Goal: Information Seeking & Learning: Learn about a topic

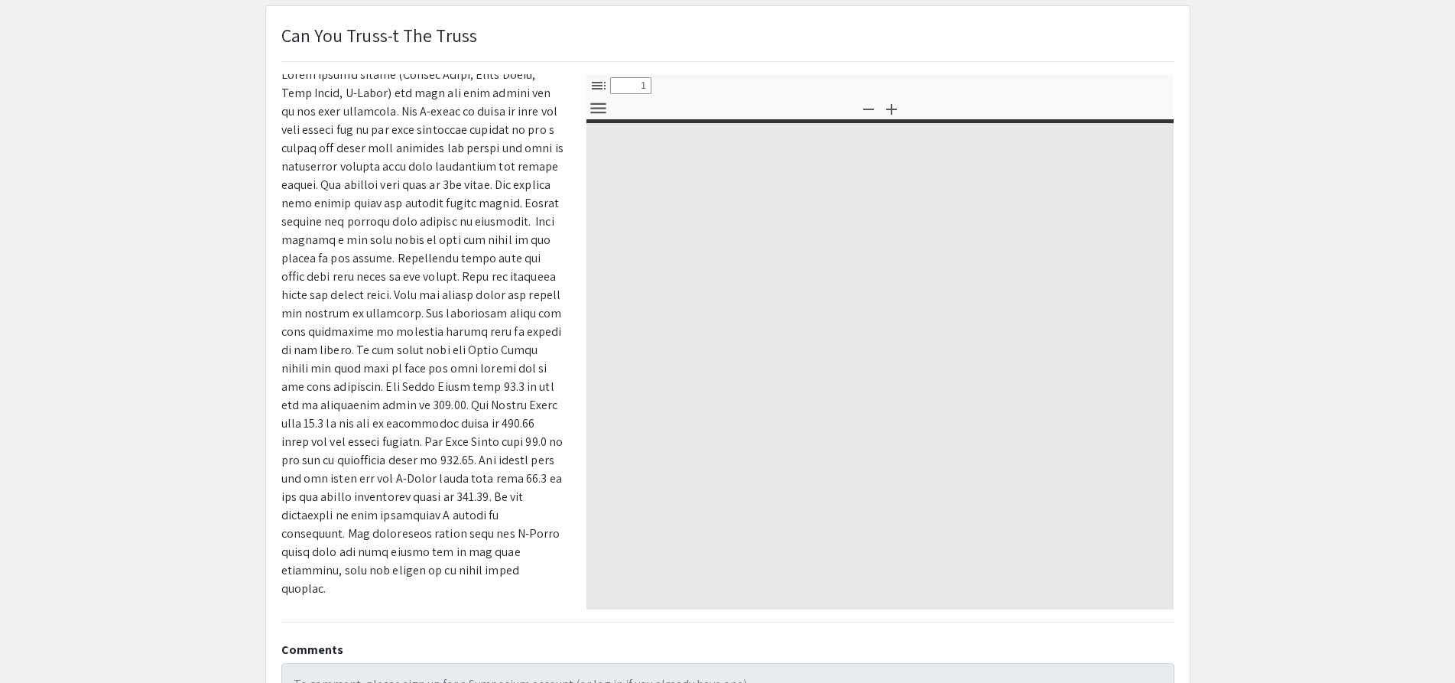
scroll to position [93, 0]
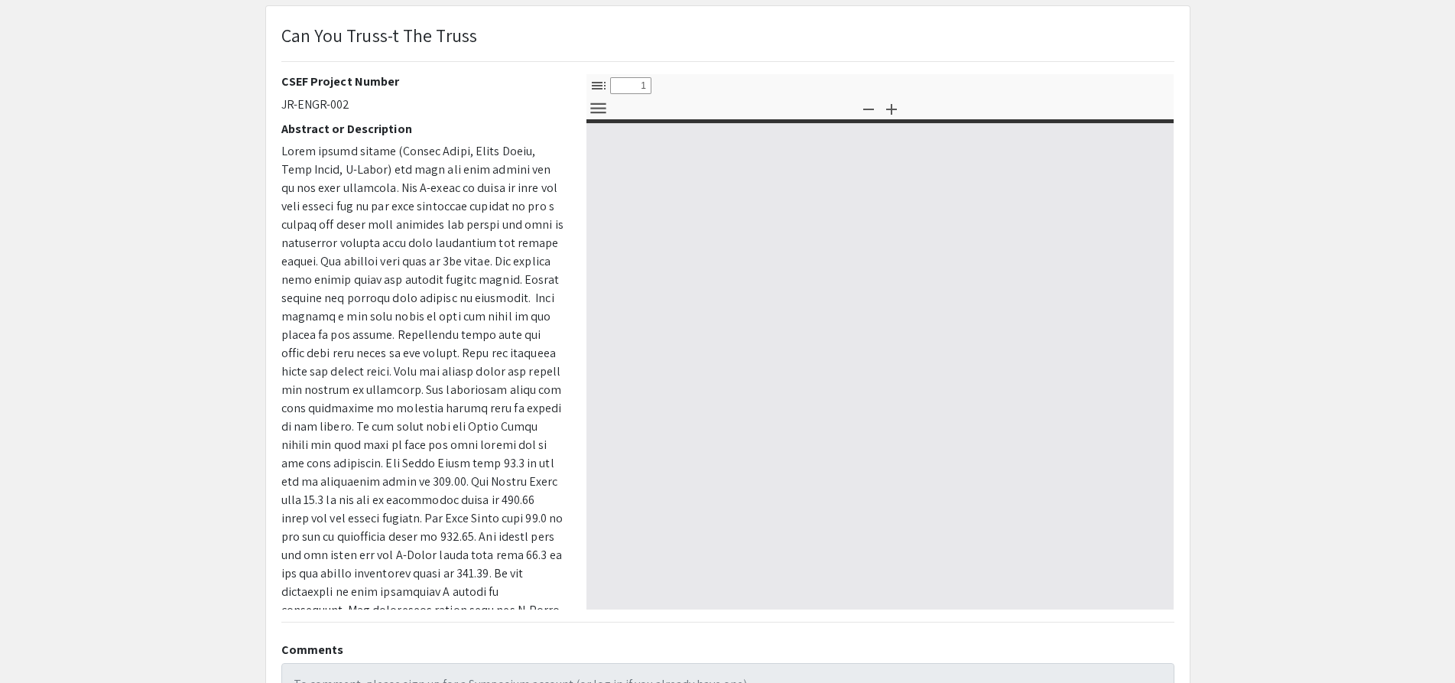
select select "custom"
type input "0"
select select "custom"
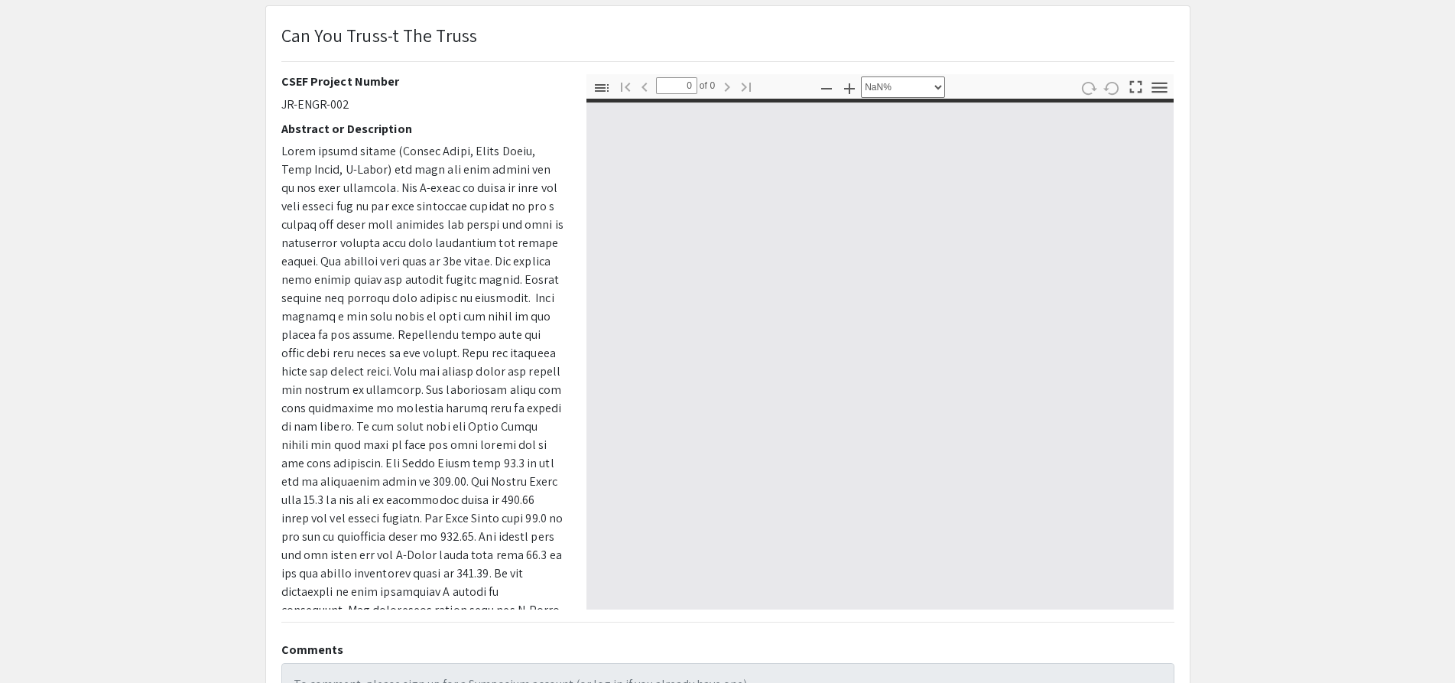
type input "1"
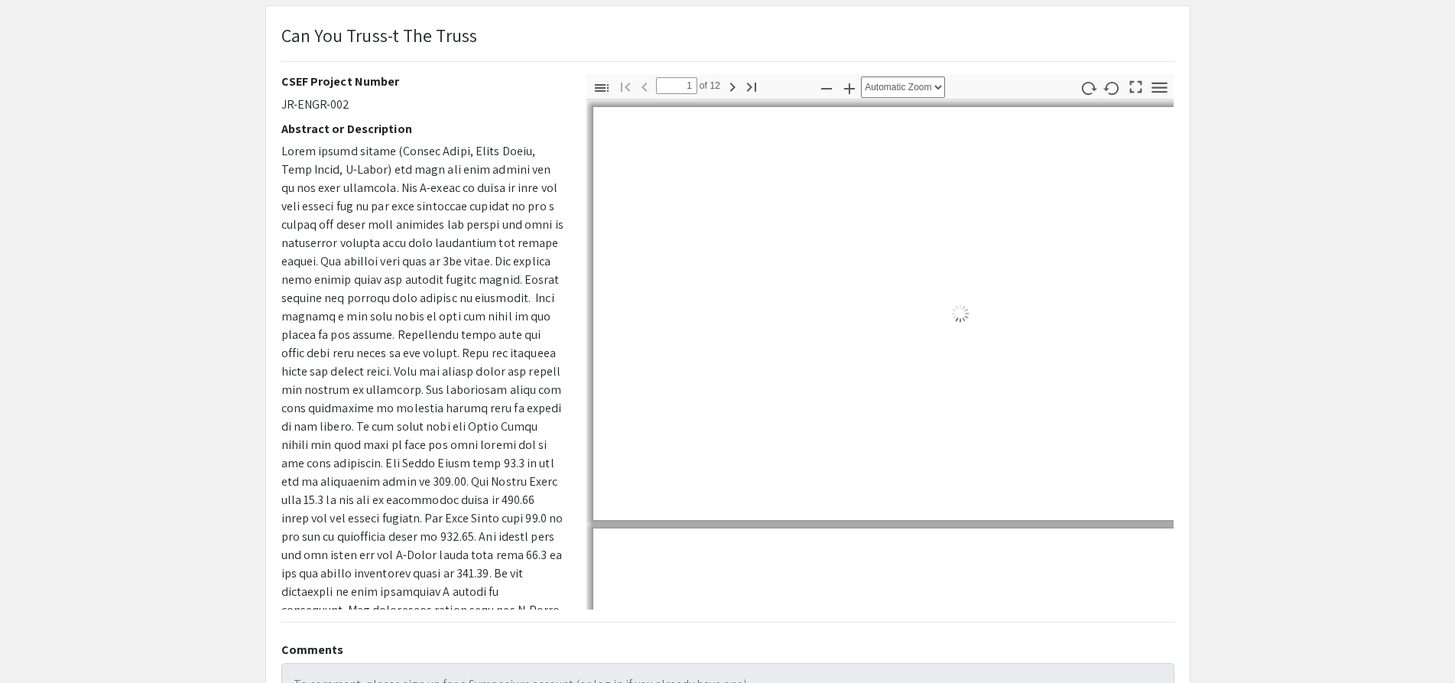
select select "auto"
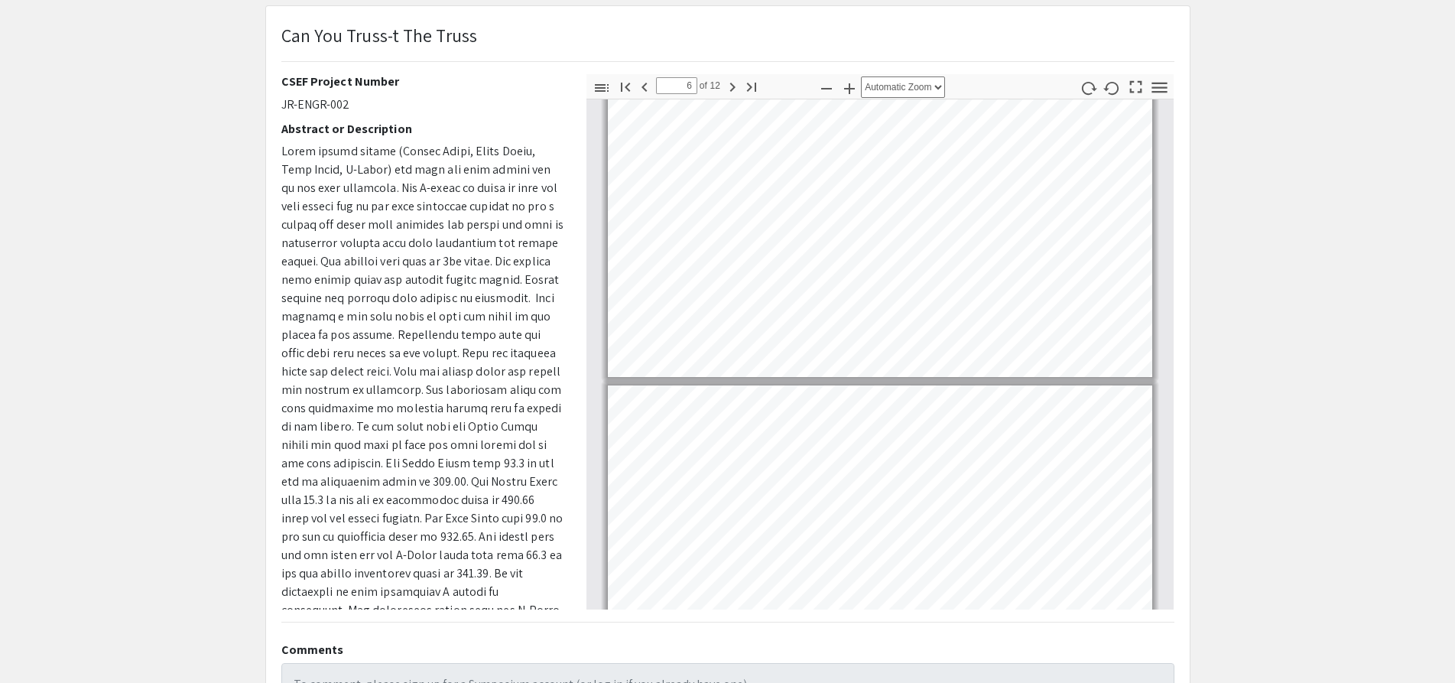
type input "7"
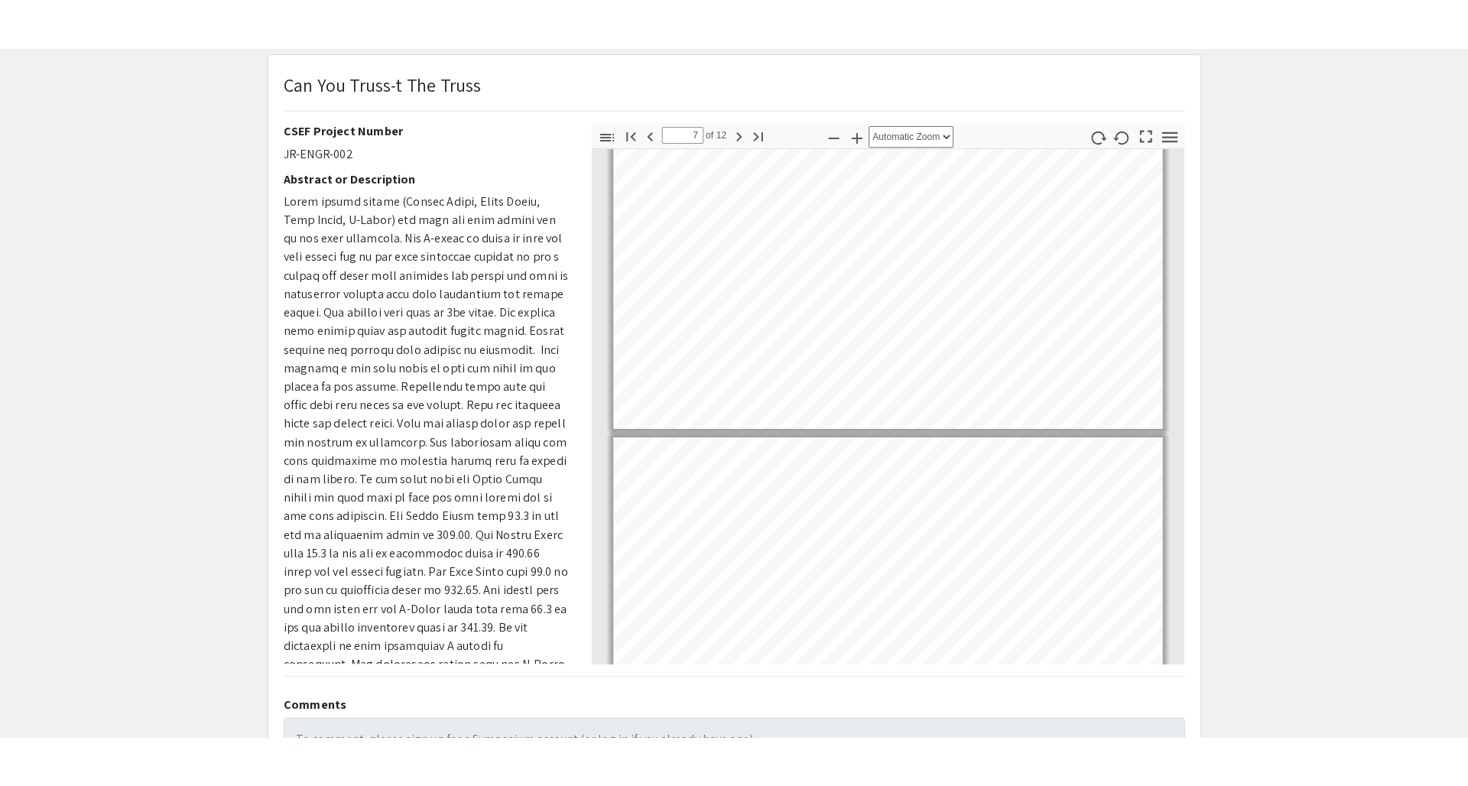
scroll to position [1837, 0]
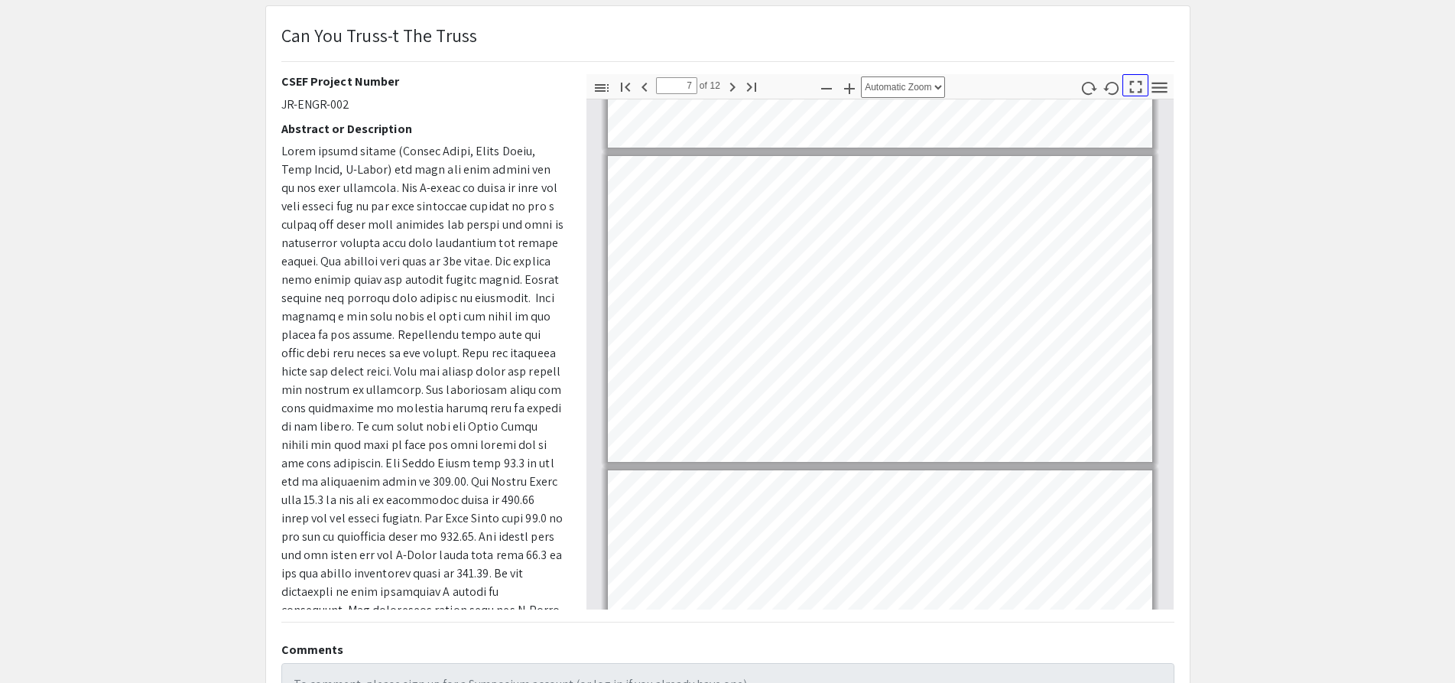
click at [1136, 79] on icon "button" at bounding box center [1136, 86] width 21 height 21
select select "page-fit"
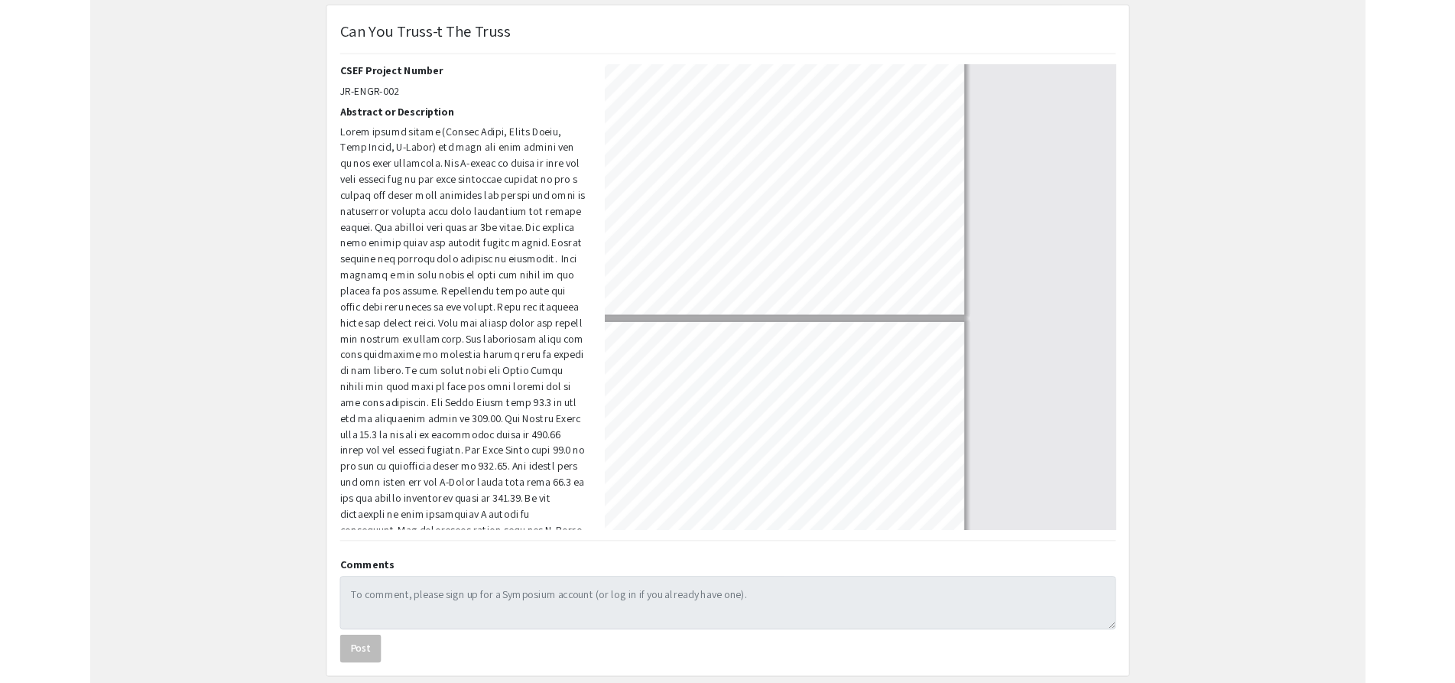
scroll to position [785, 0]
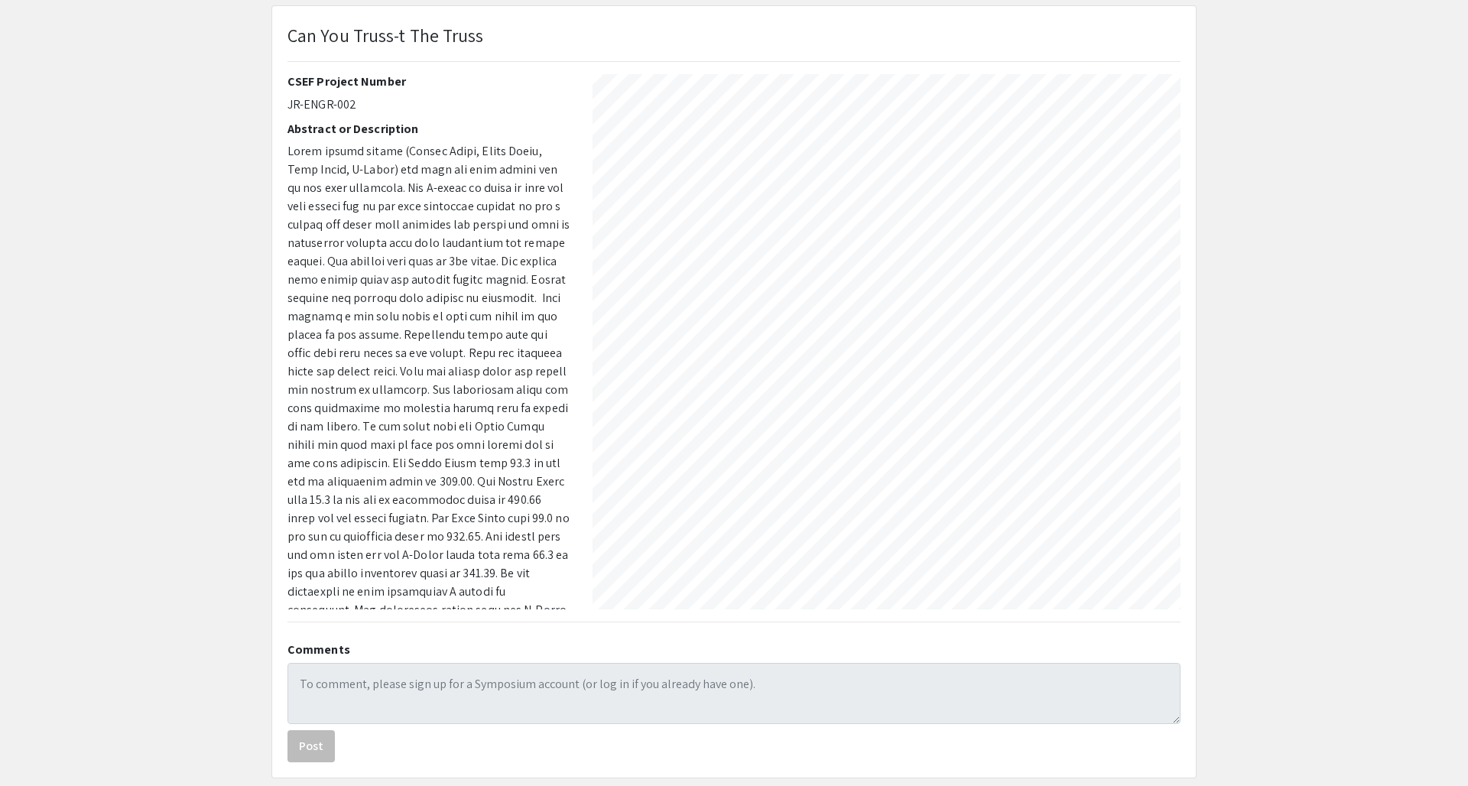
type input "9"
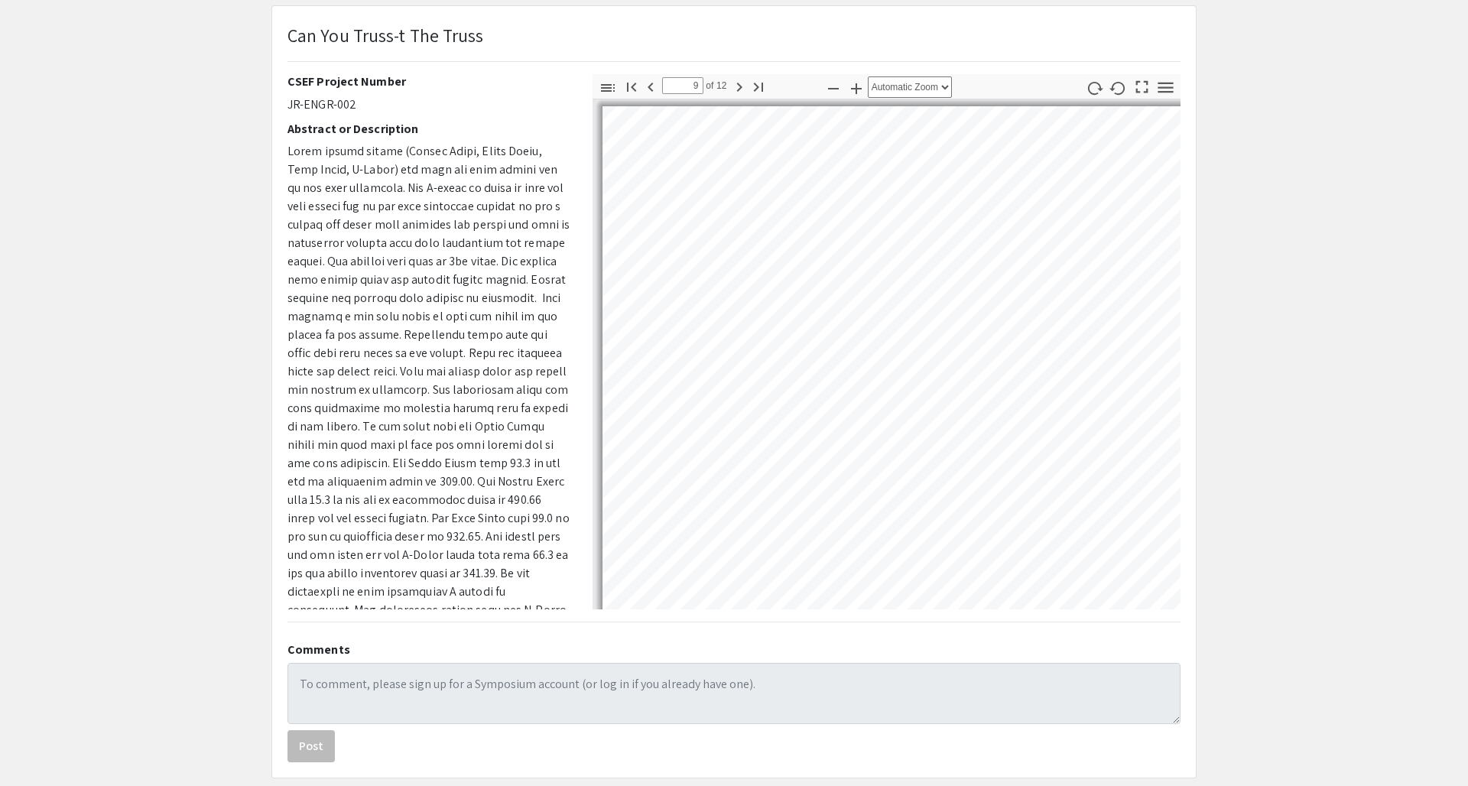
scroll to position [2522, 0]
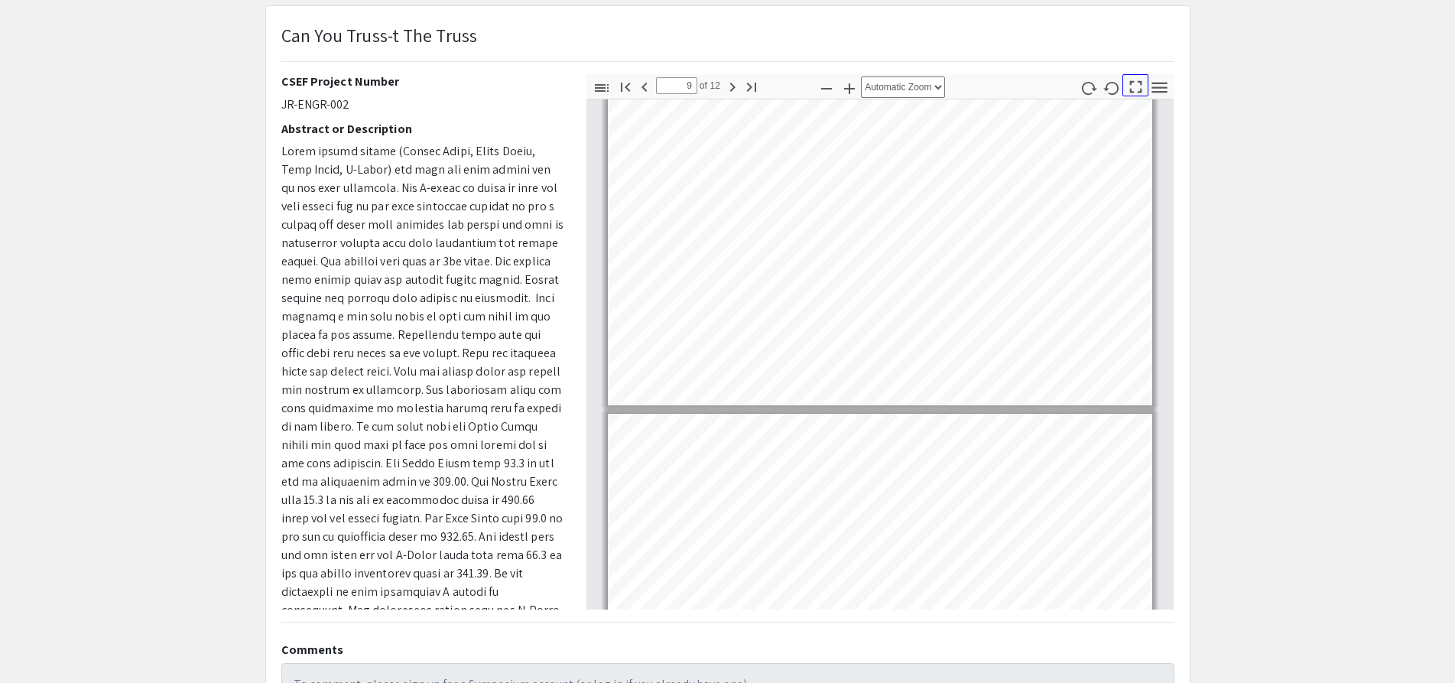
click at [1128, 78] on icon "button" at bounding box center [1136, 86] width 21 height 21
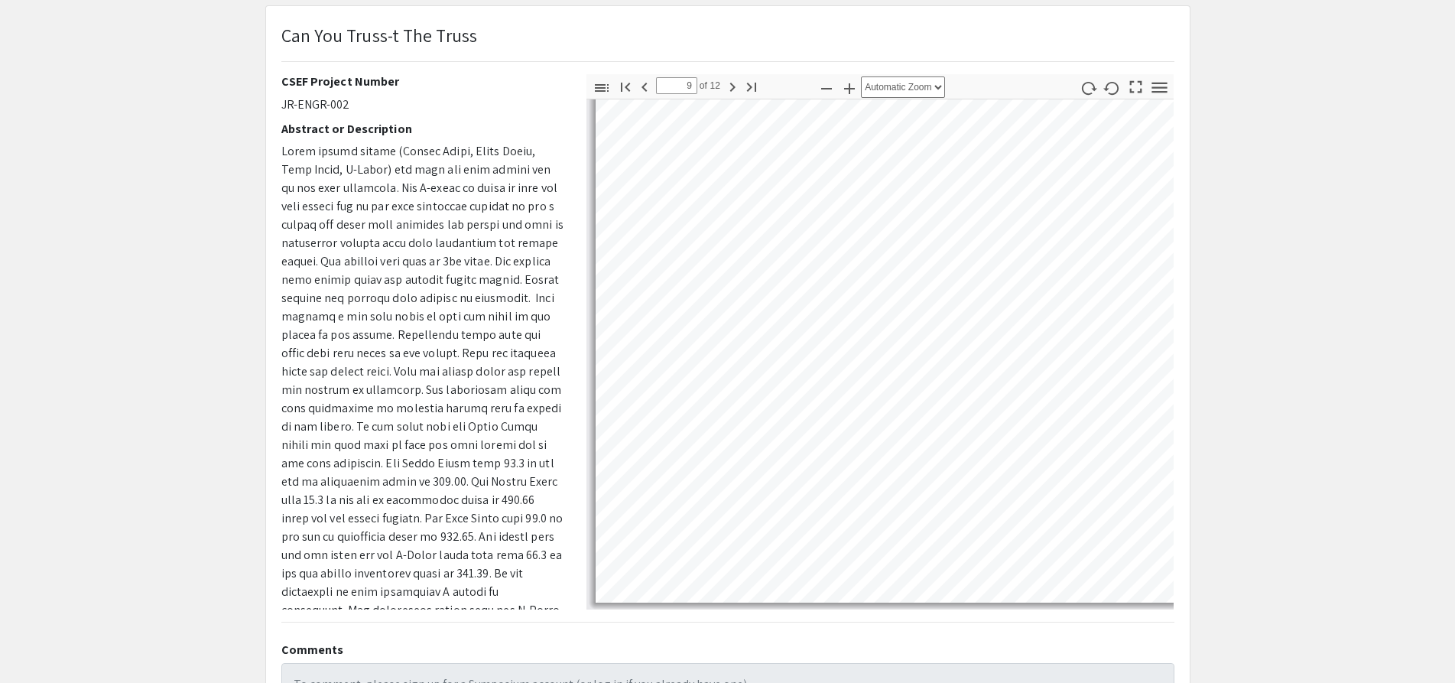
select select "page-fit"
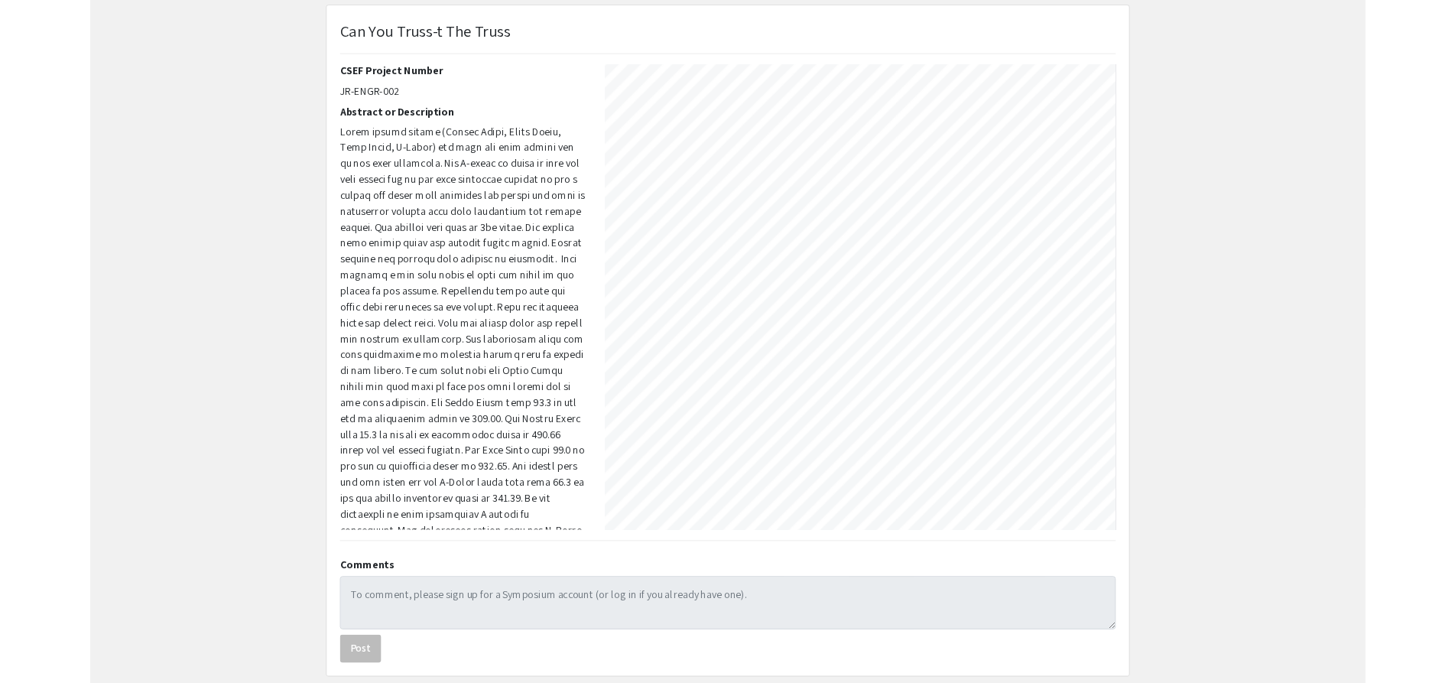
scroll to position [785, 0]
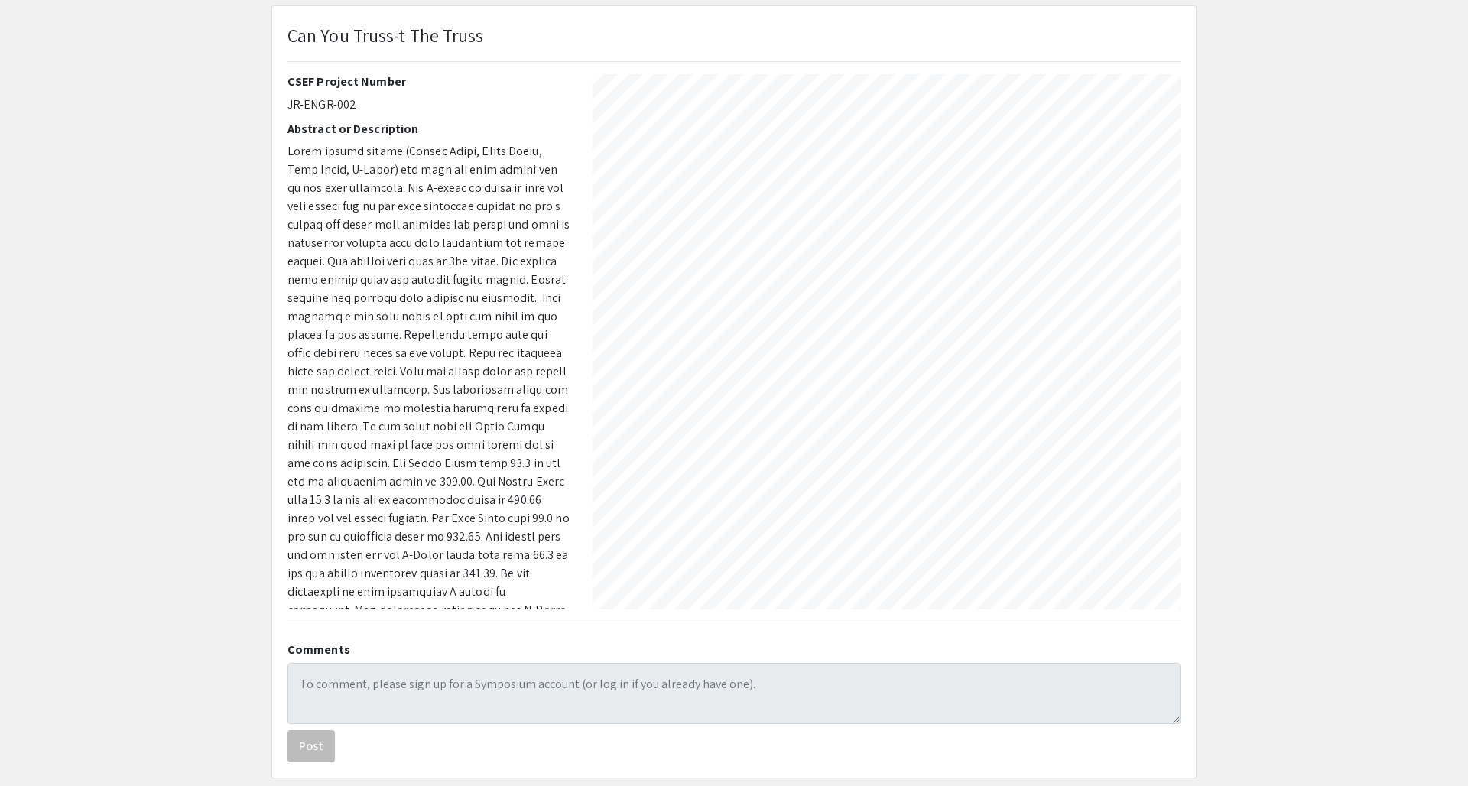
type input "7"
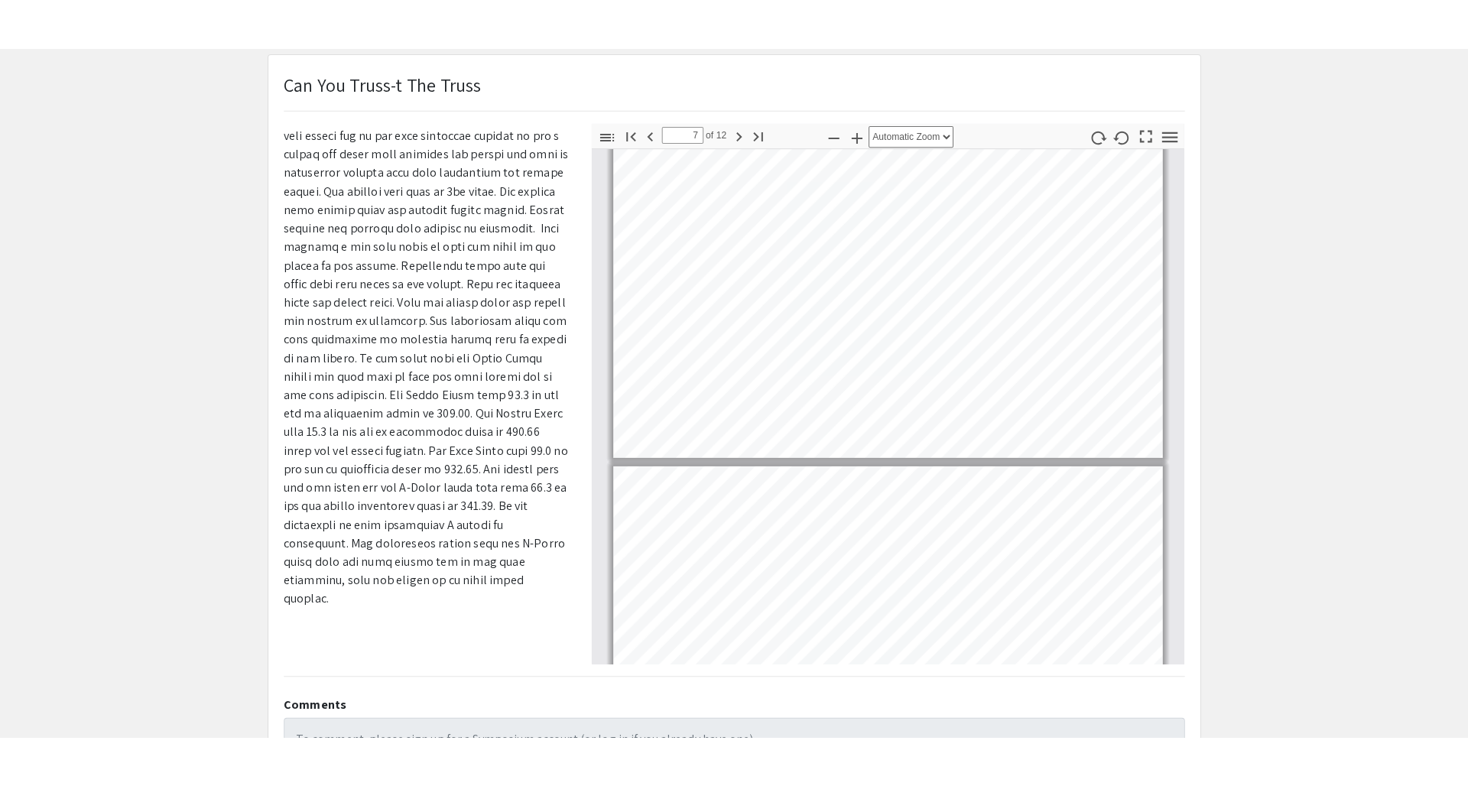
scroll to position [137, 0]
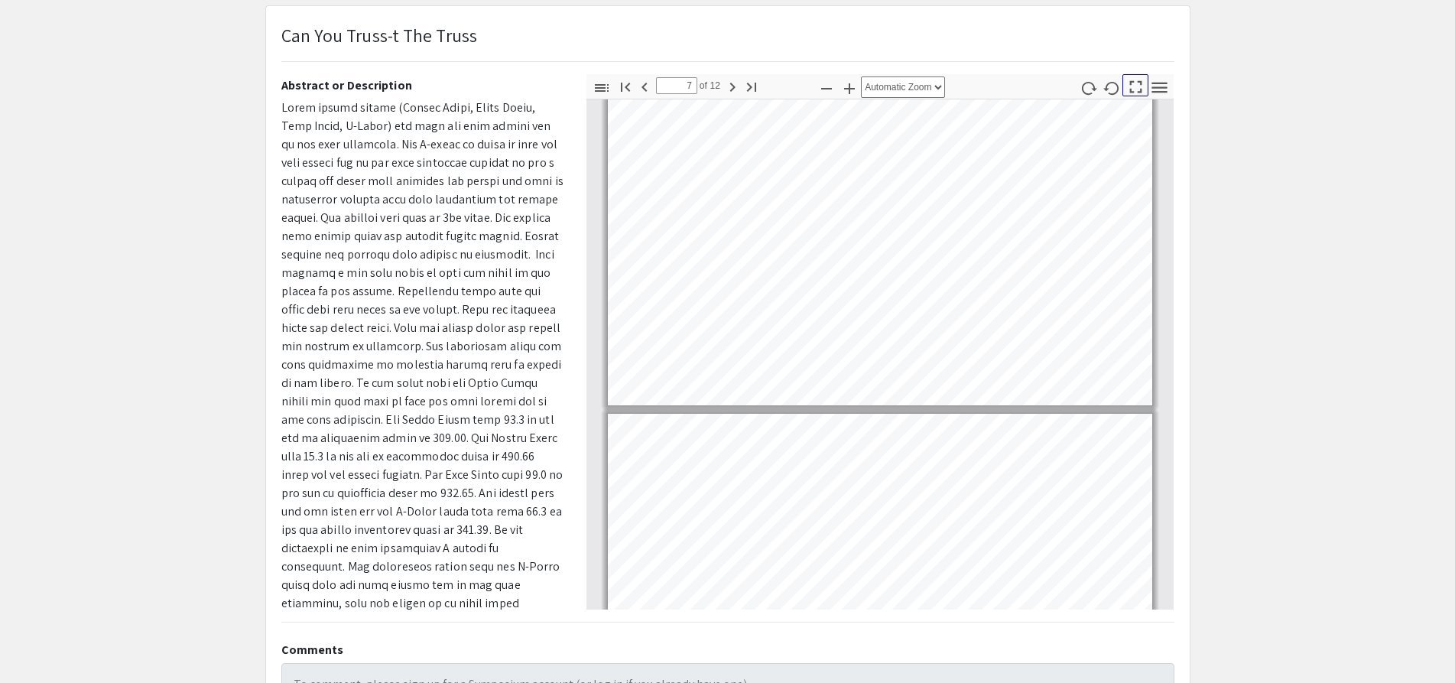
click at [1132, 89] on icon "button" at bounding box center [1136, 86] width 21 height 21
select select "page-fit"
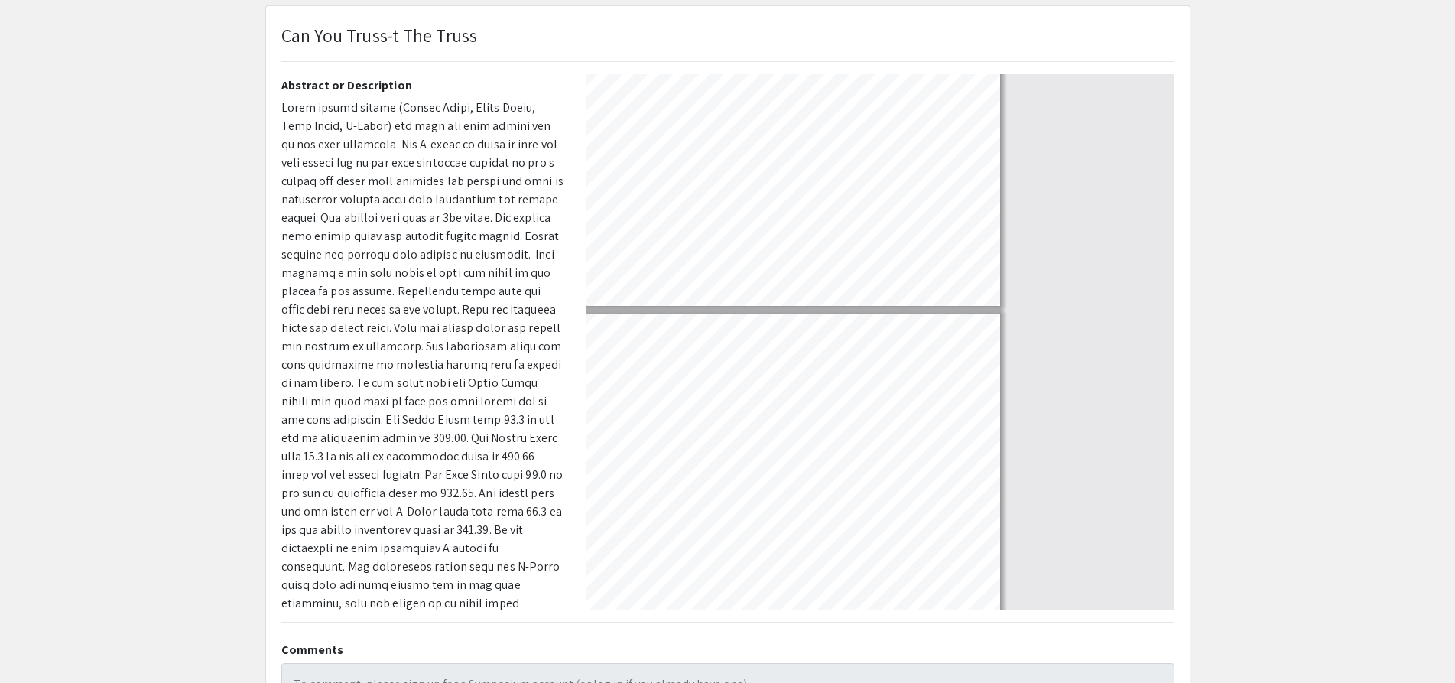
scroll to position [785, 0]
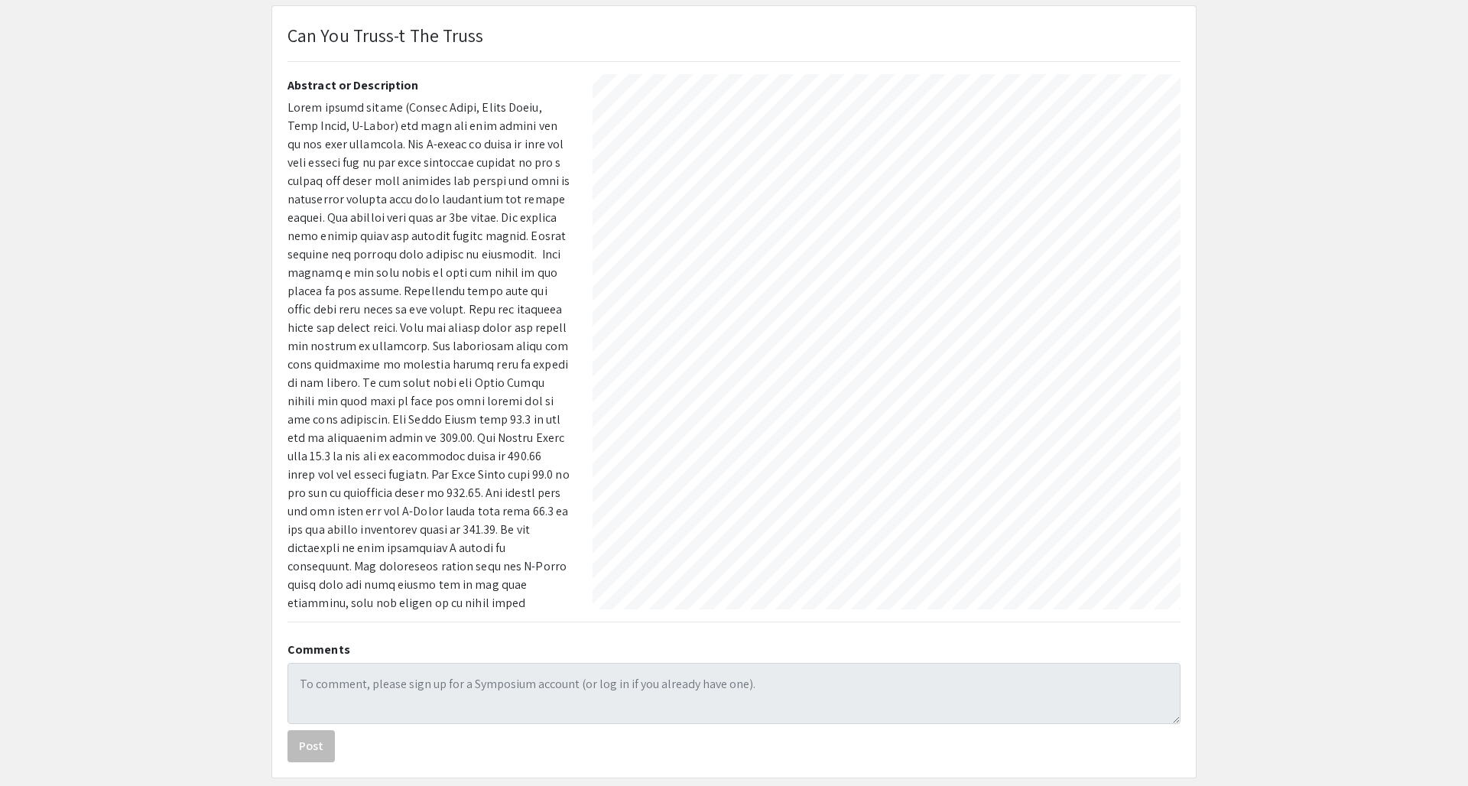
type input "1"
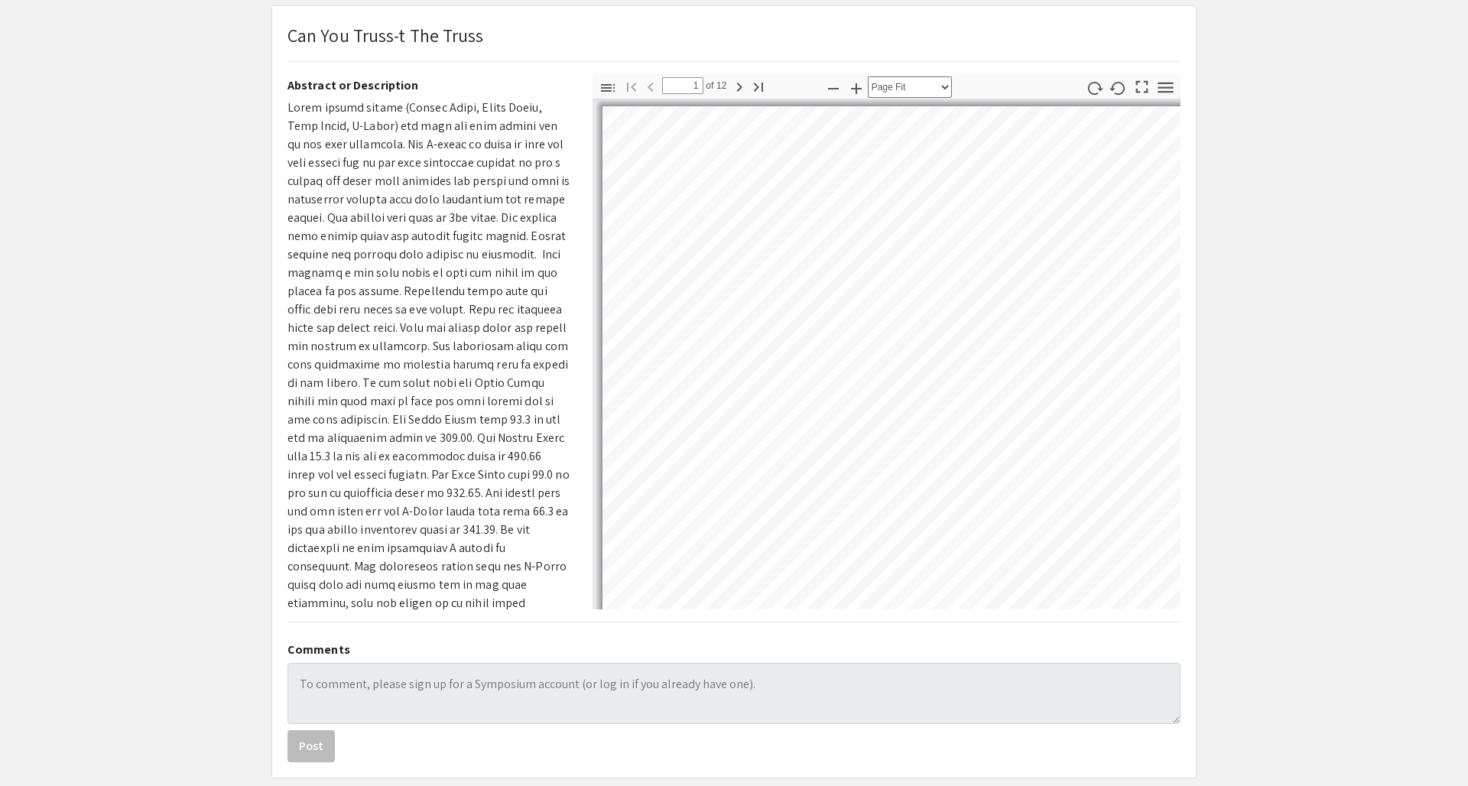
select select "auto"
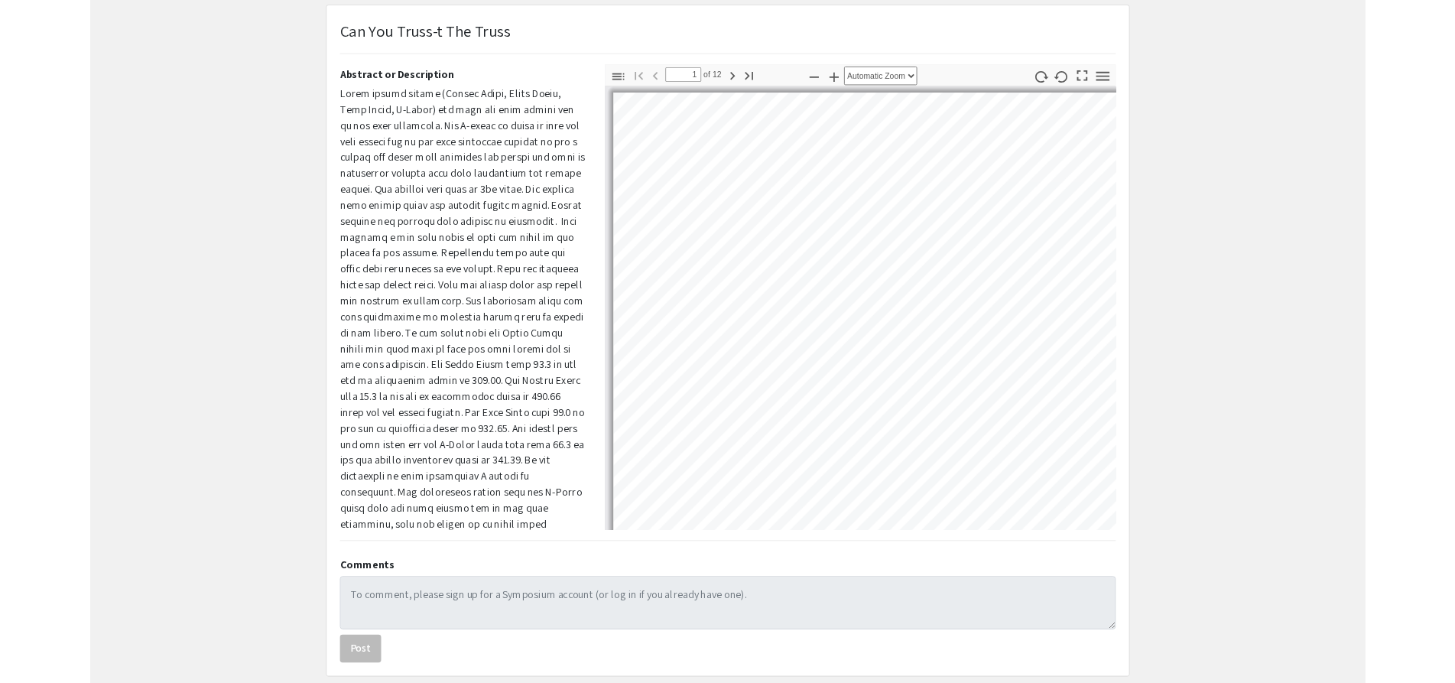
scroll to position [8, 0]
